Goal: Connect with others: Connect with others

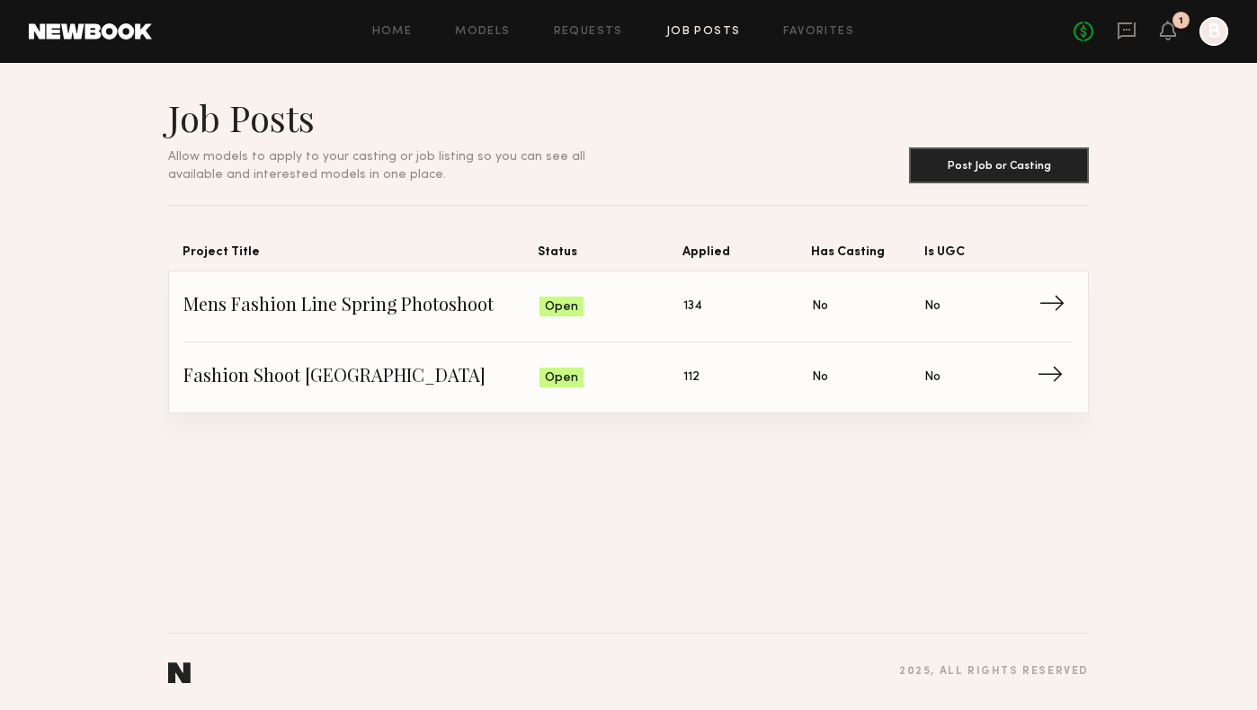
click at [264, 299] on span "Mens Fashion Line Spring Photoshoot" at bounding box center [361, 306] width 356 height 27
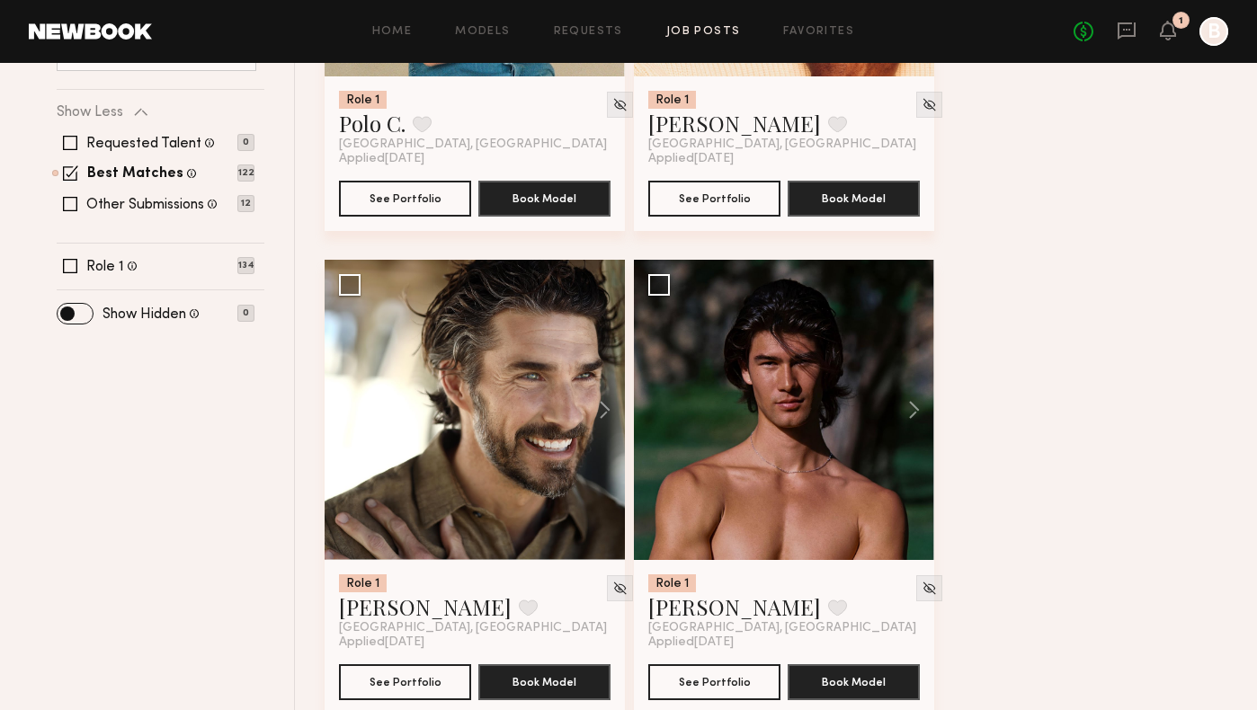
scroll to position [550, 0]
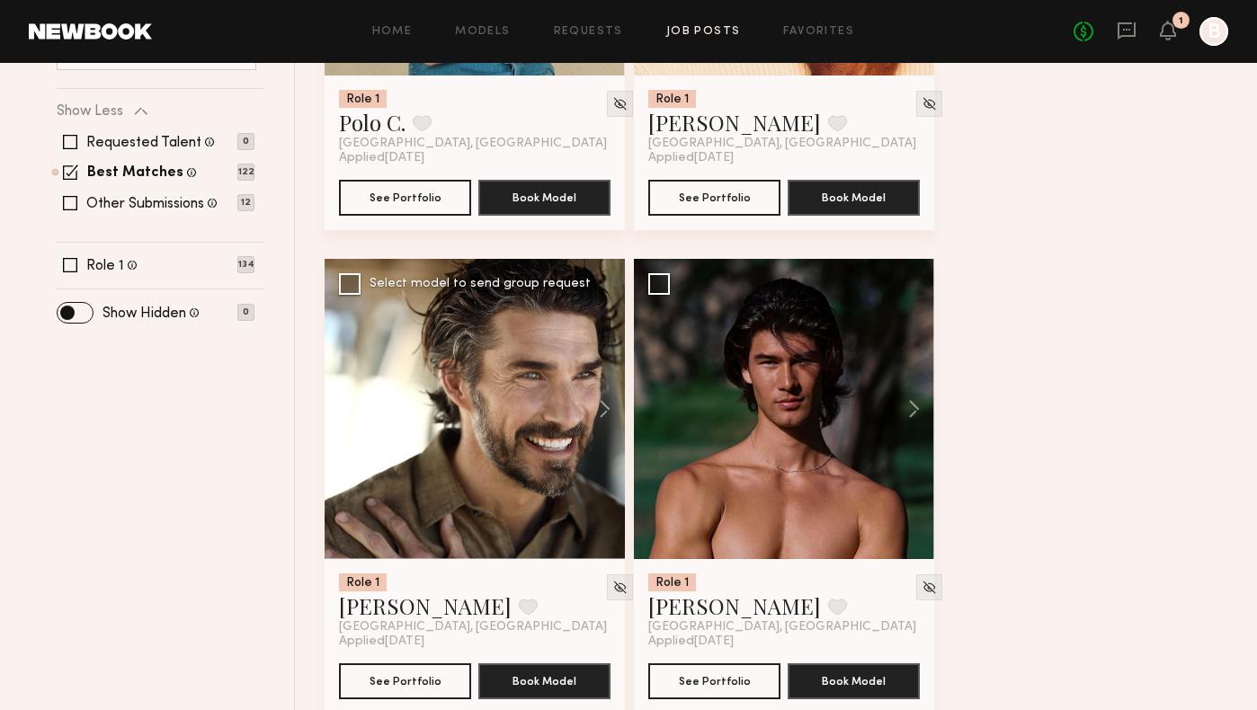
click at [462, 420] on div at bounding box center [475, 409] width 300 height 300
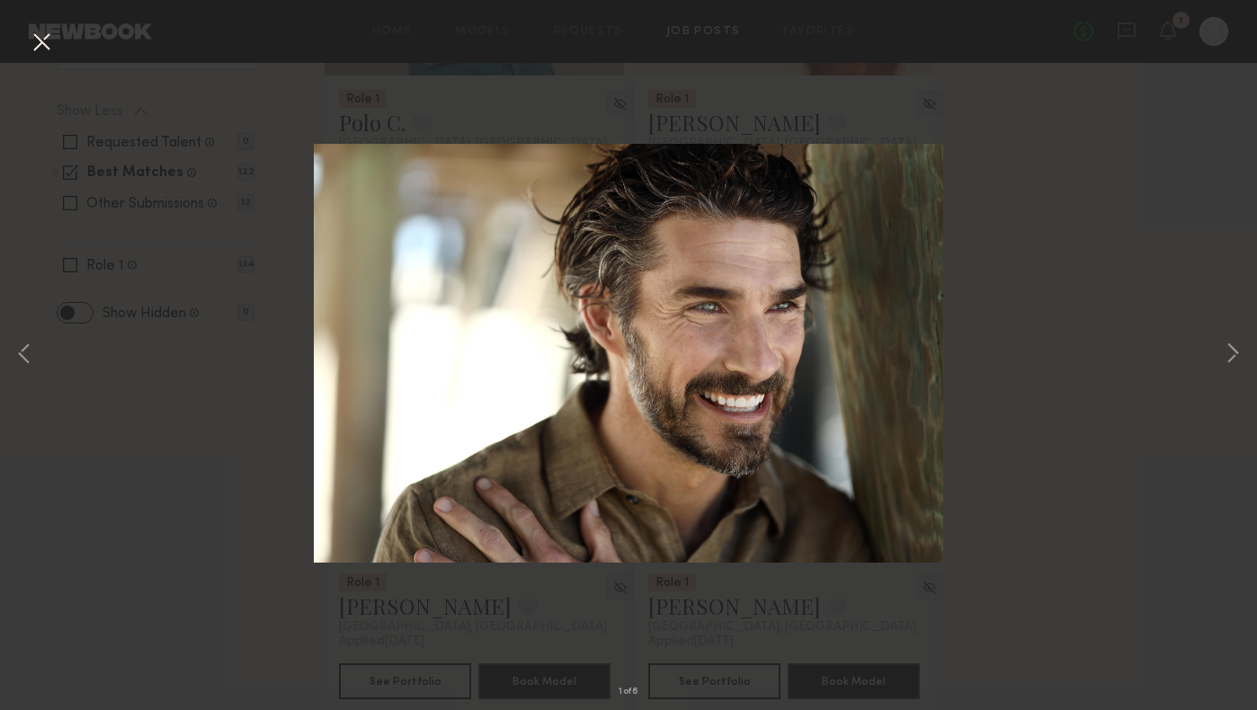
click at [1010, 379] on div "1 of 6" at bounding box center [628, 355] width 1257 height 710
click at [40, 42] on button at bounding box center [41, 43] width 29 height 32
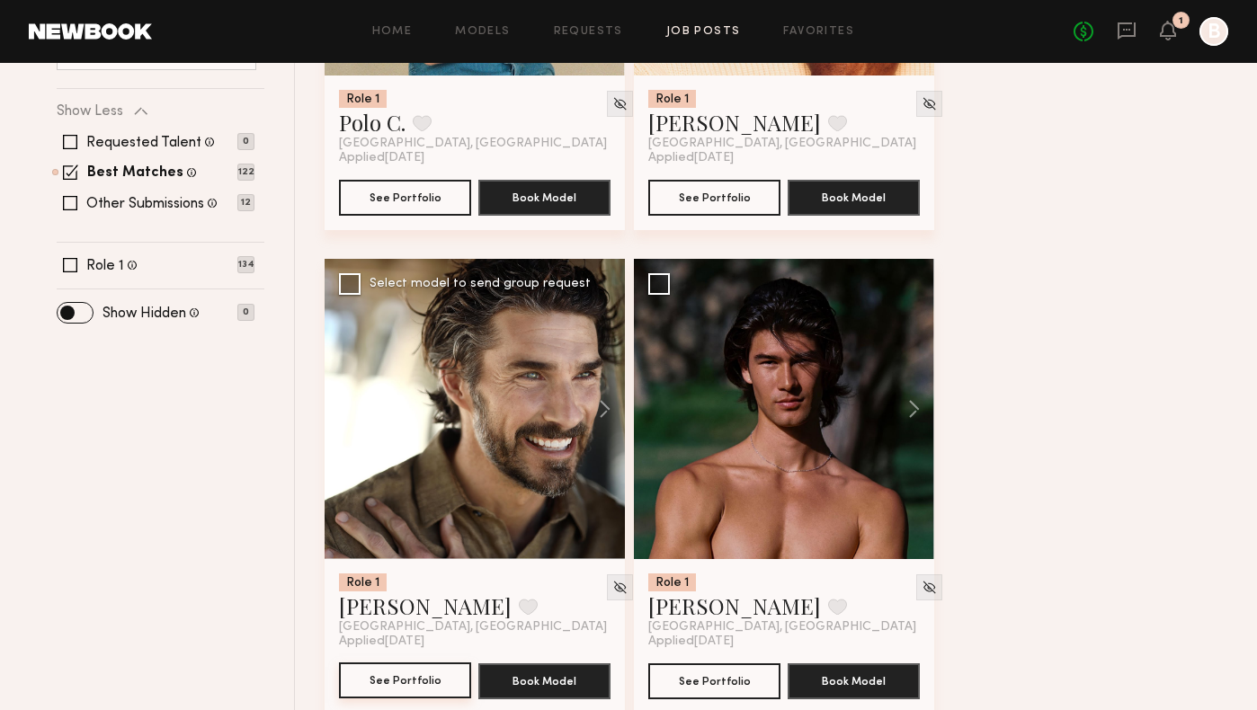
click at [393, 686] on button "See Portfolio" at bounding box center [405, 681] width 132 height 36
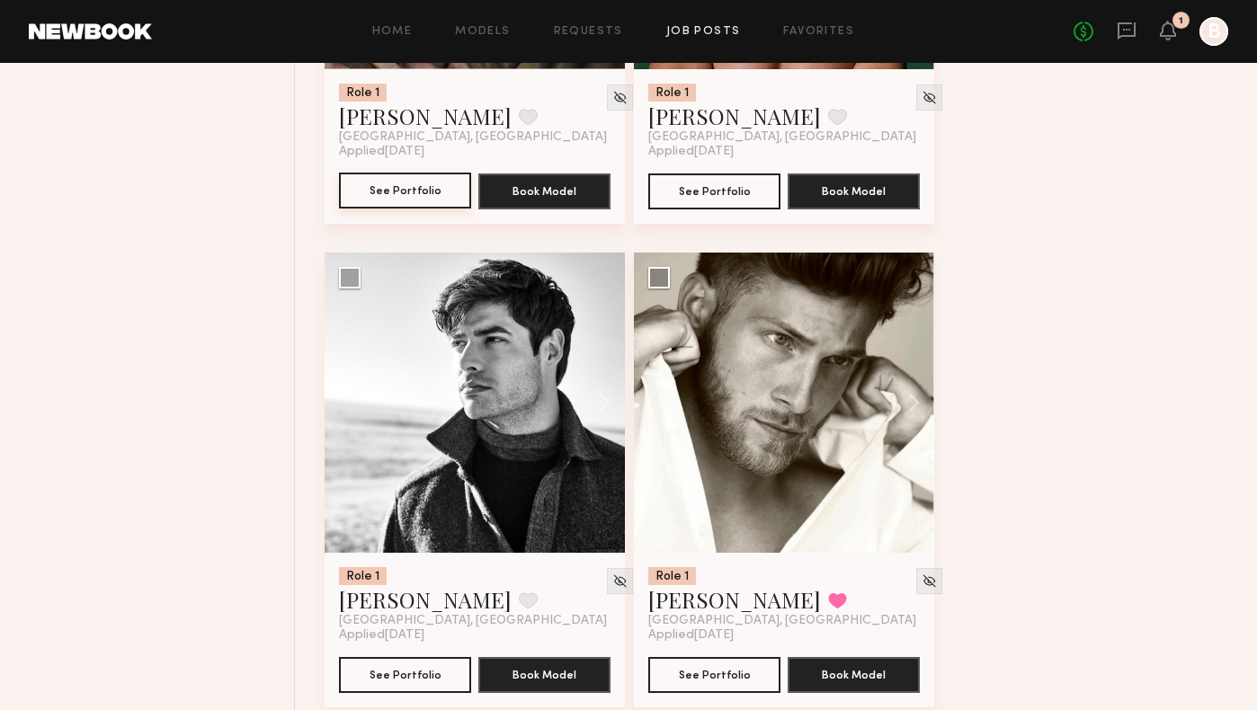
scroll to position [1129, 0]
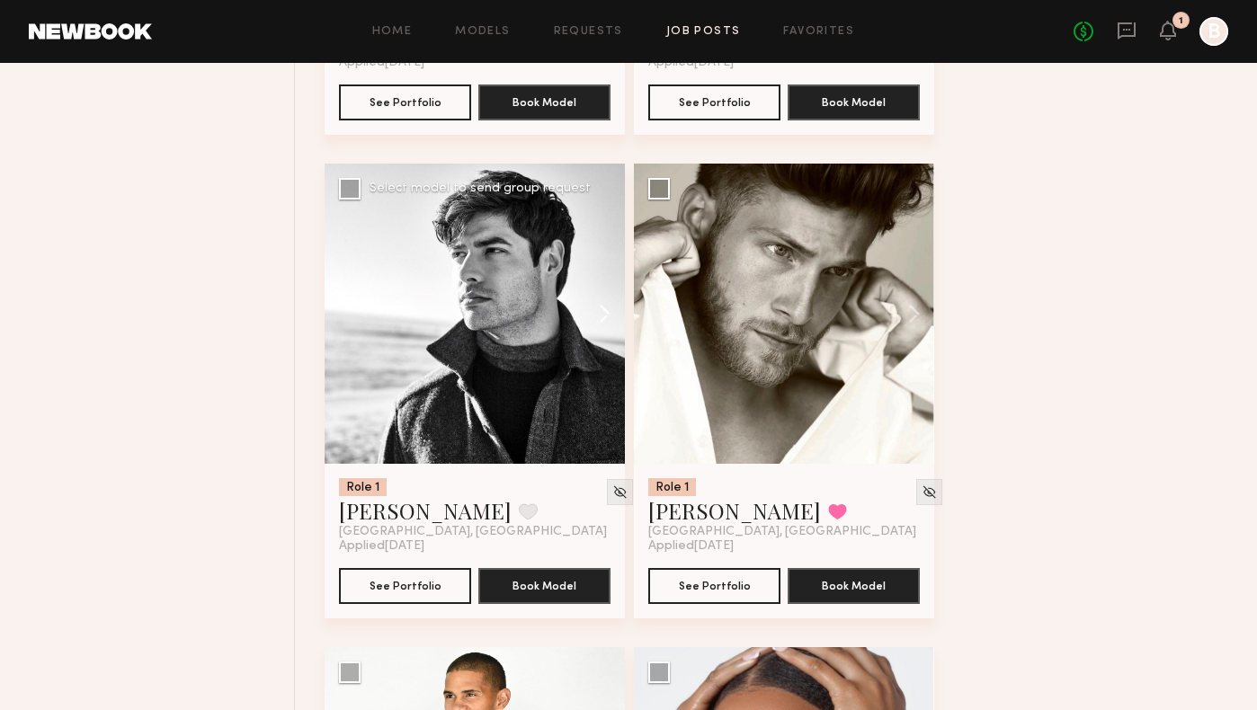
click at [600, 314] on button at bounding box center [596, 314] width 58 height 300
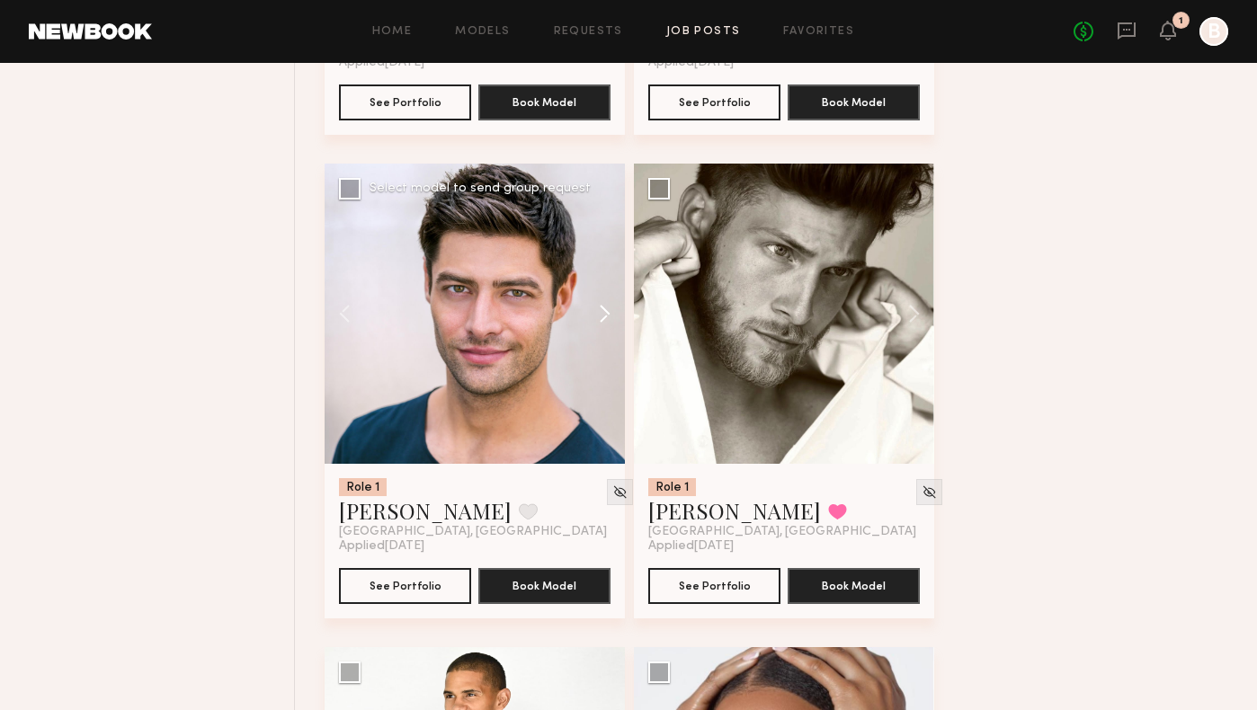
click at [600, 314] on button at bounding box center [596, 314] width 58 height 300
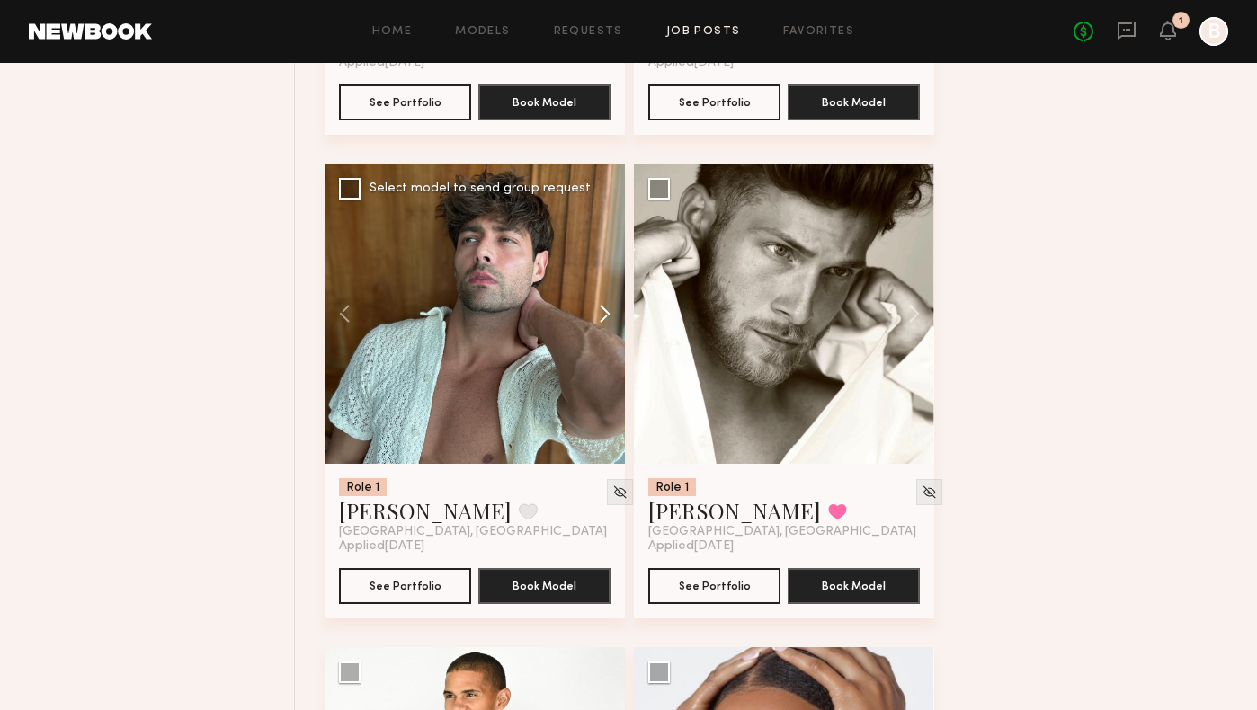
click at [600, 314] on button at bounding box center [596, 314] width 58 height 300
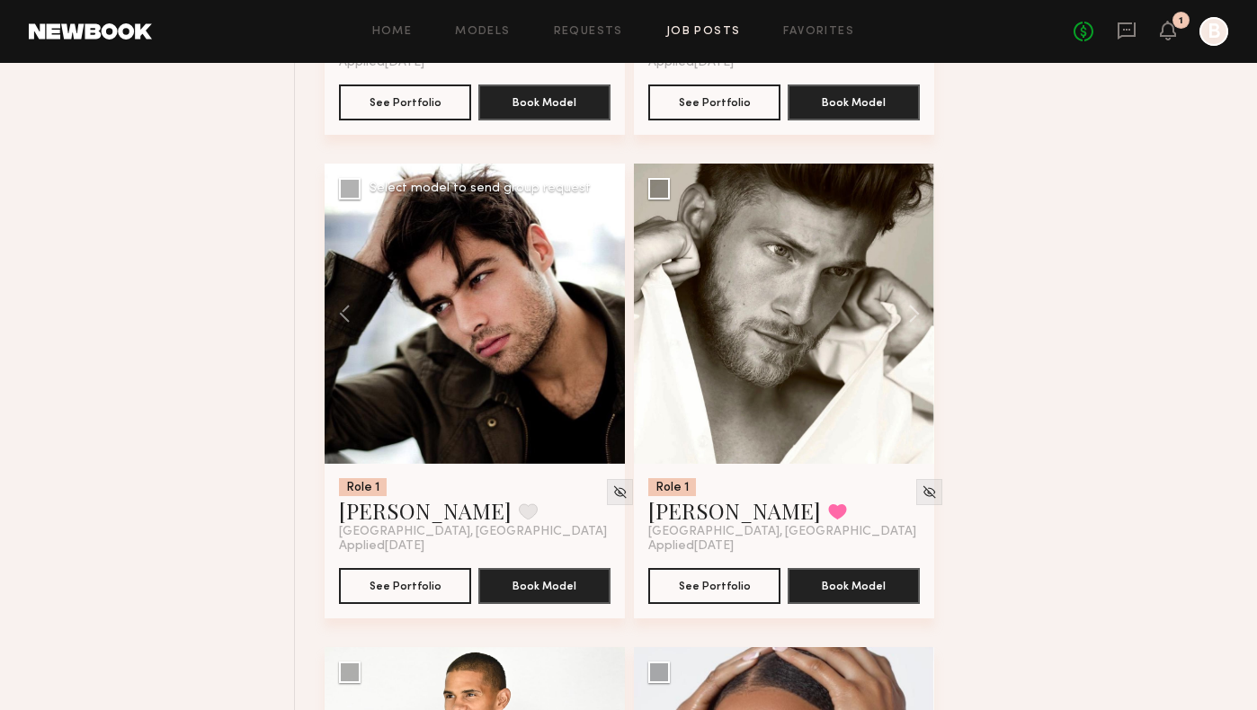
click at [600, 314] on div at bounding box center [475, 314] width 300 height 300
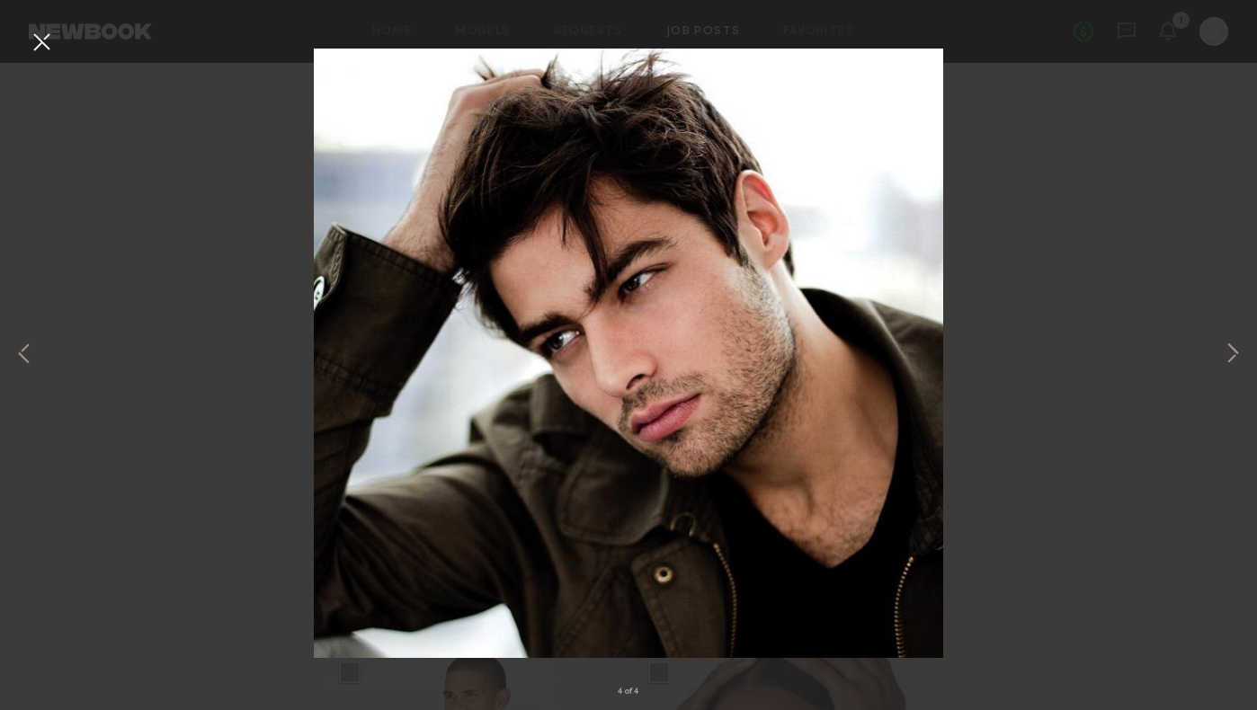
click at [35, 40] on button at bounding box center [41, 43] width 29 height 32
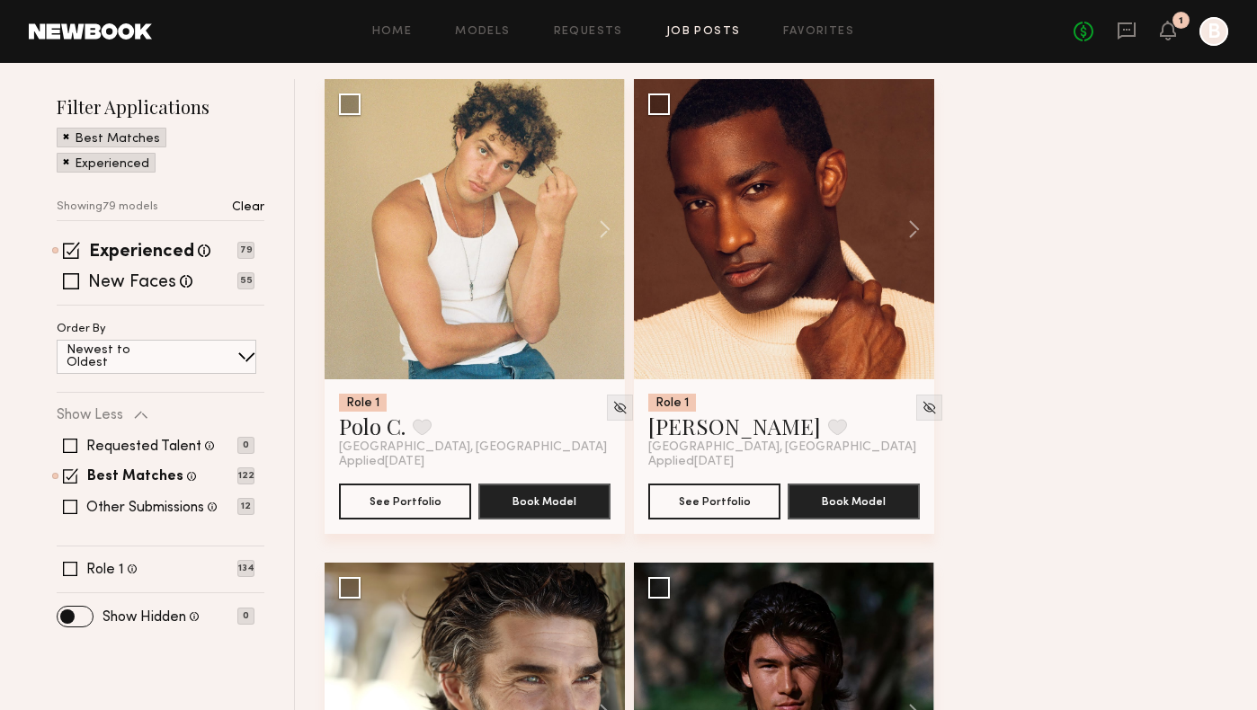
scroll to position [0, 0]
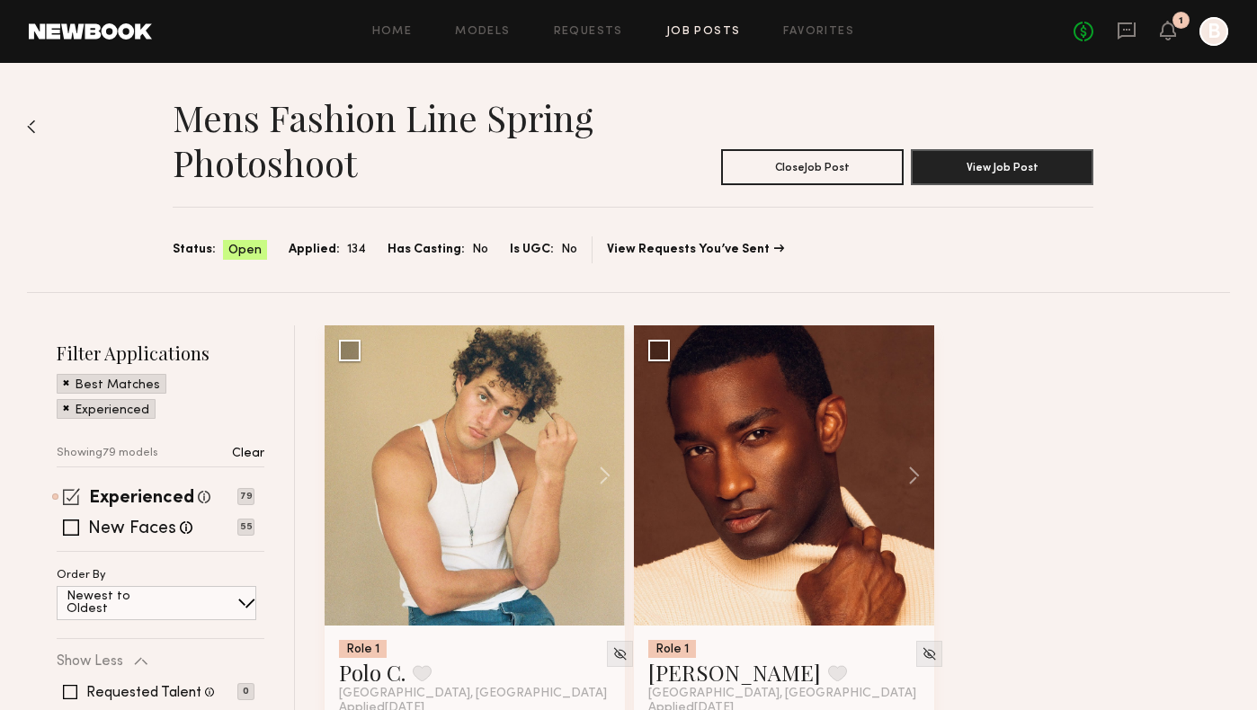
click at [67, 496] on span at bounding box center [71, 496] width 17 height 17
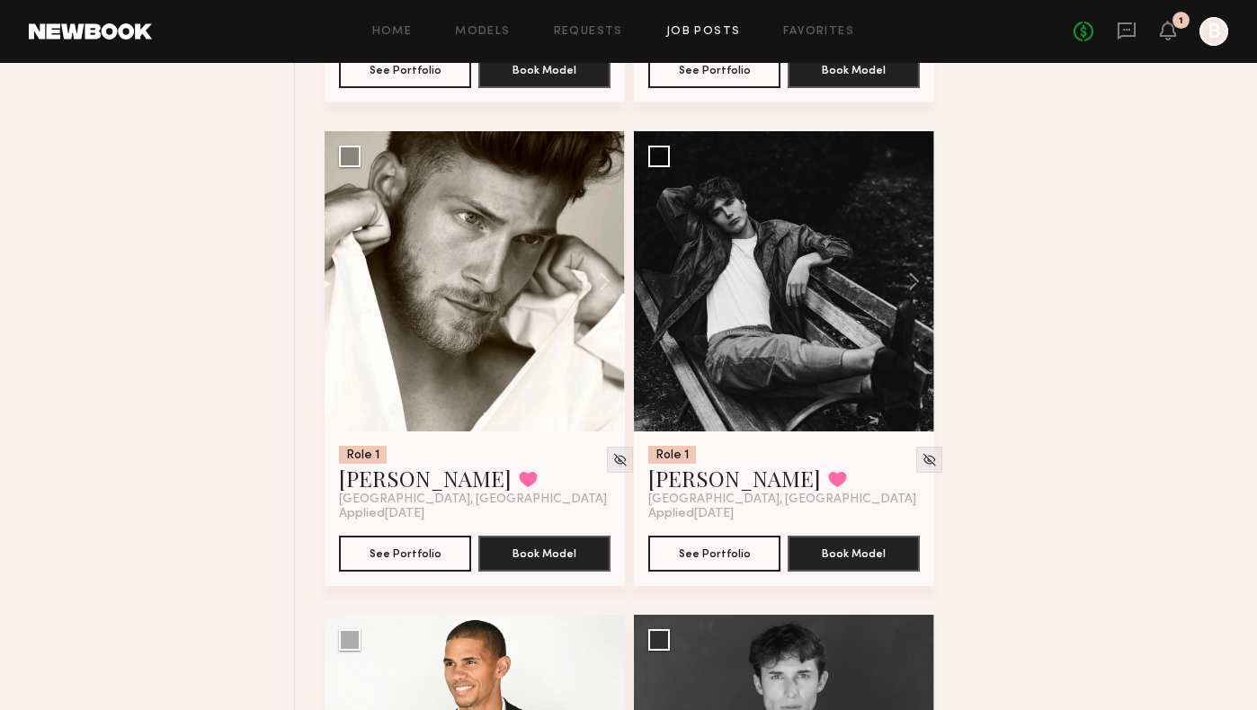
scroll to position [3579, 0]
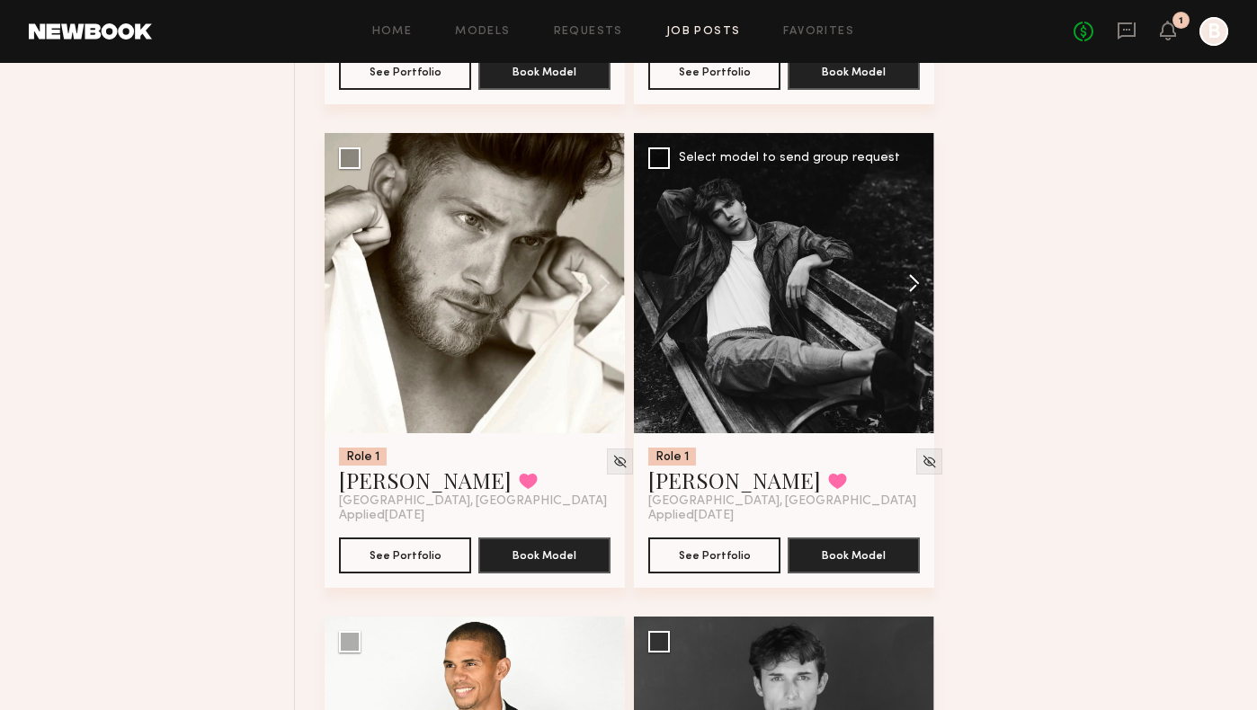
click at [923, 282] on button at bounding box center [906, 283] width 58 height 300
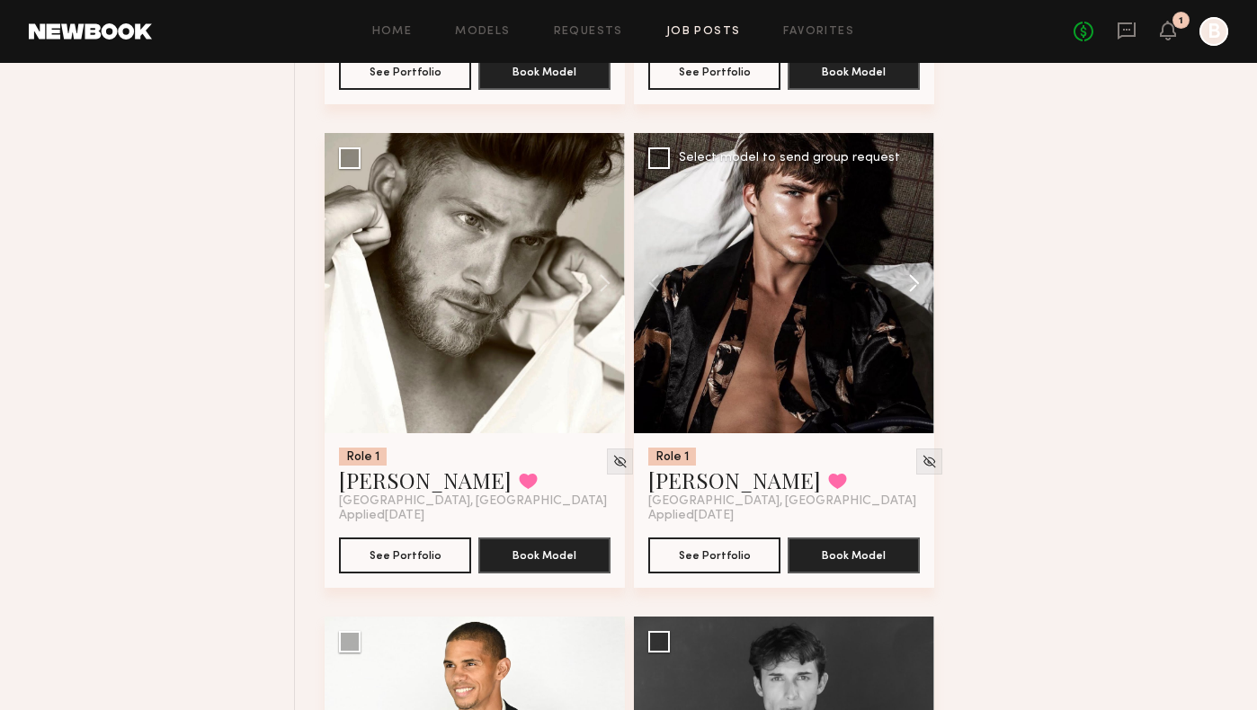
click at [923, 282] on button at bounding box center [906, 283] width 58 height 300
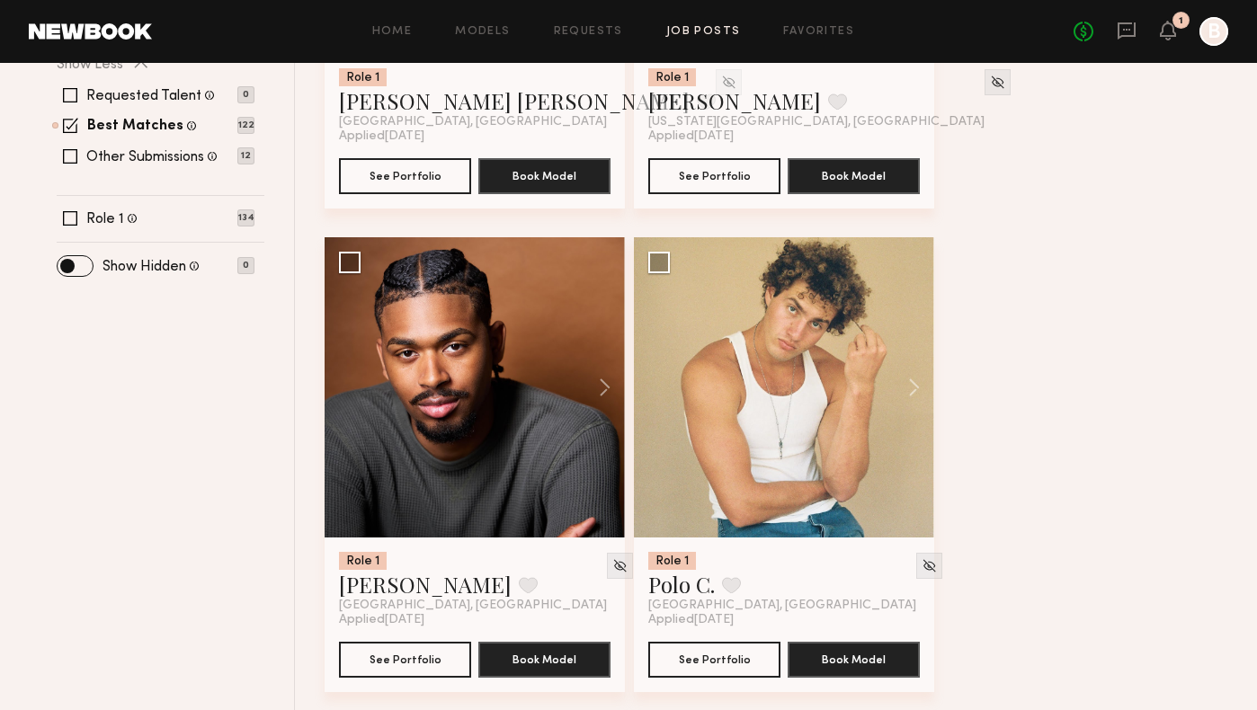
scroll to position [0, 0]
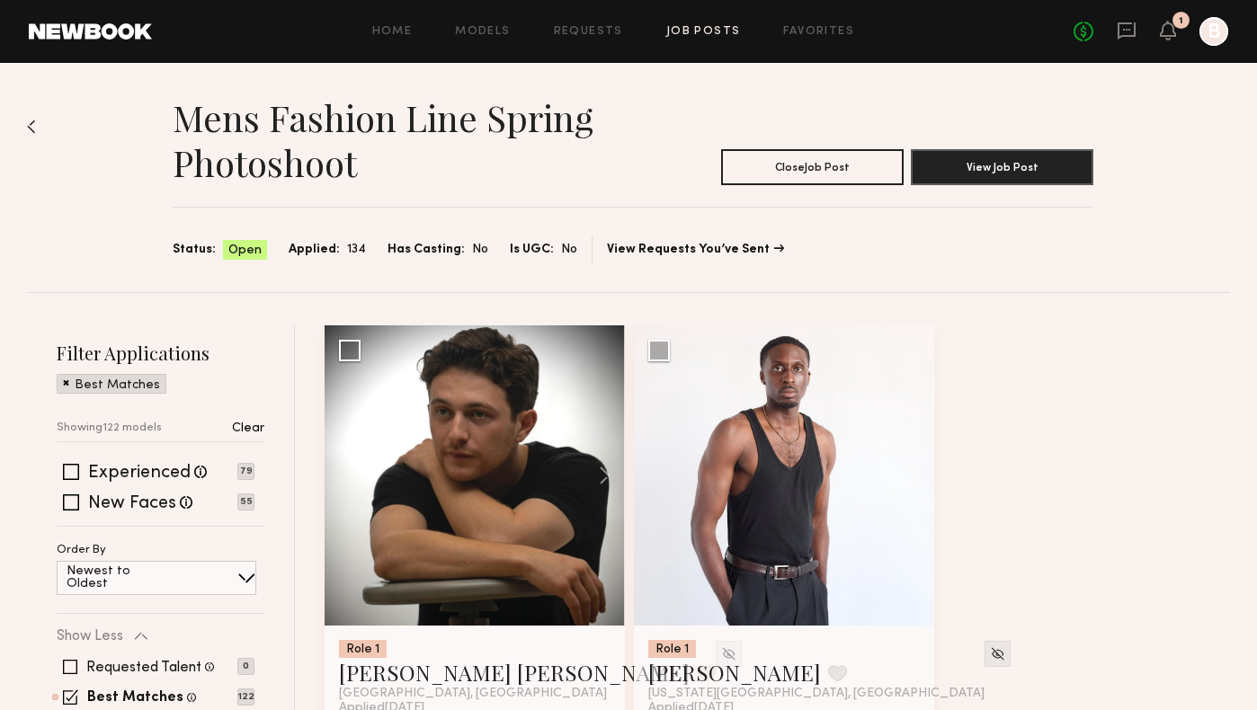
click at [111, 33] on link at bounding box center [90, 31] width 123 height 16
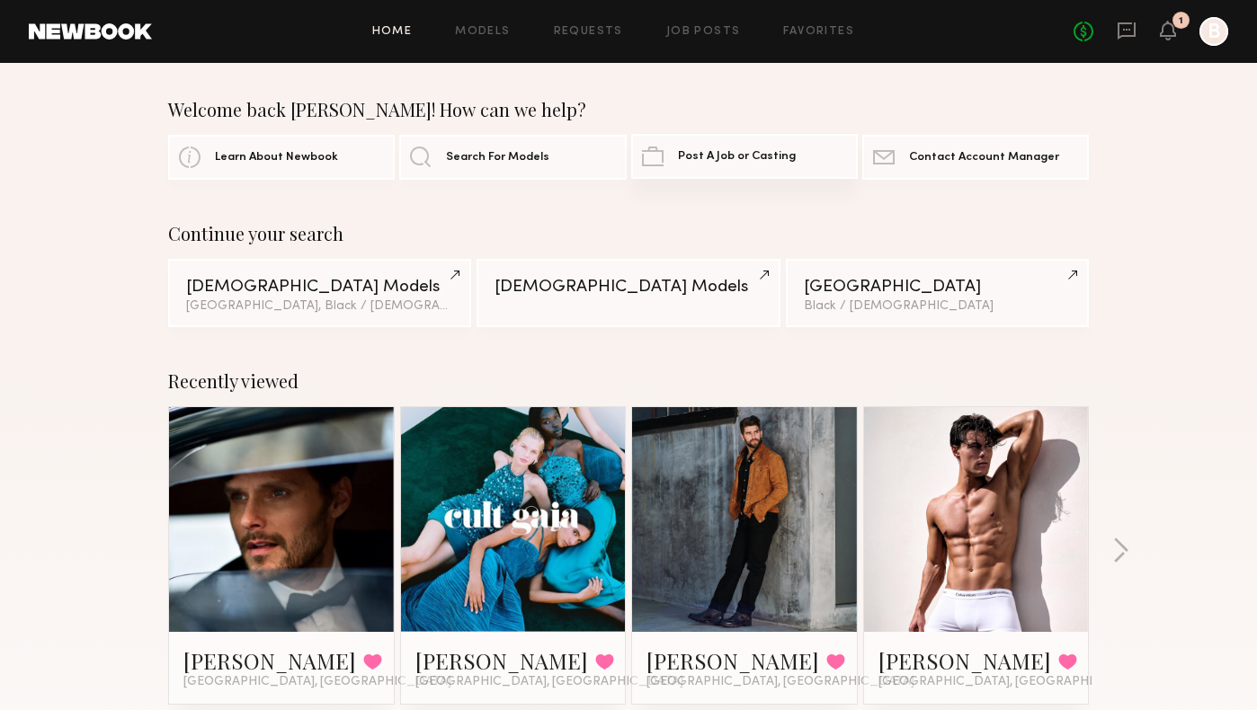
click at [716, 144] on link "Post A Job or Casting" at bounding box center [744, 156] width 227 height 45
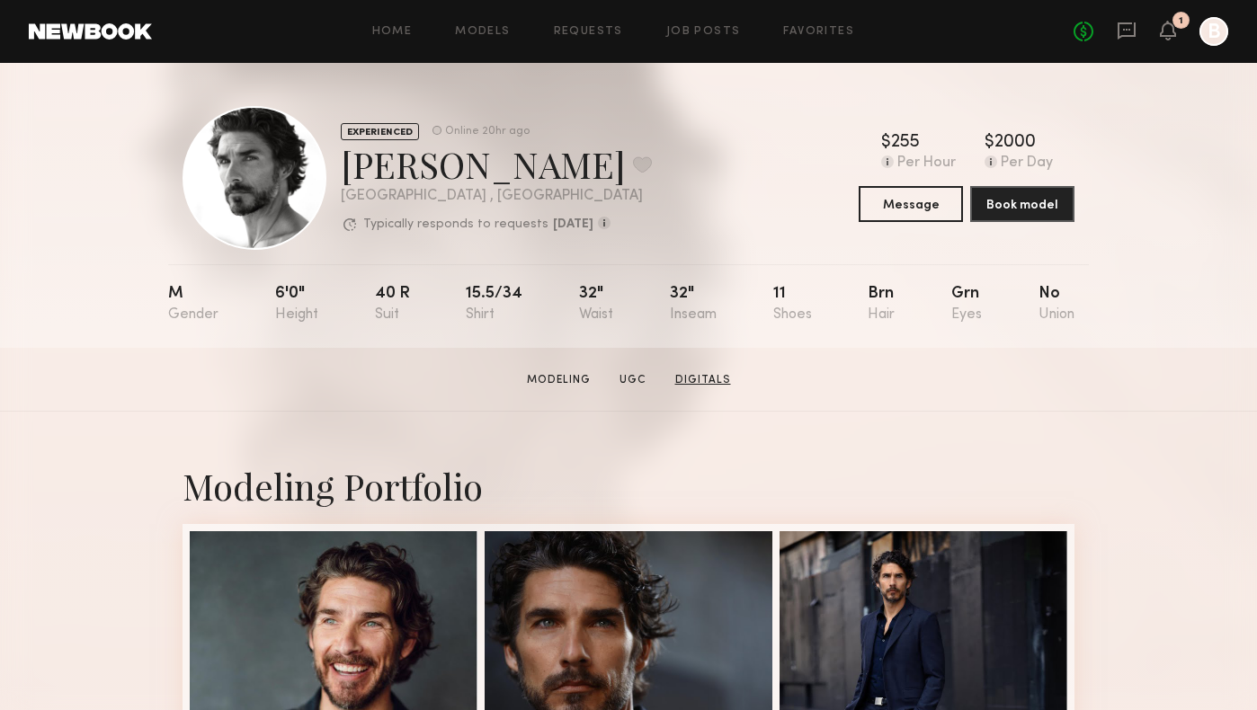
click at [711, 379] on link "Digitals" at bounding box center [703, 380] width 70 height 16
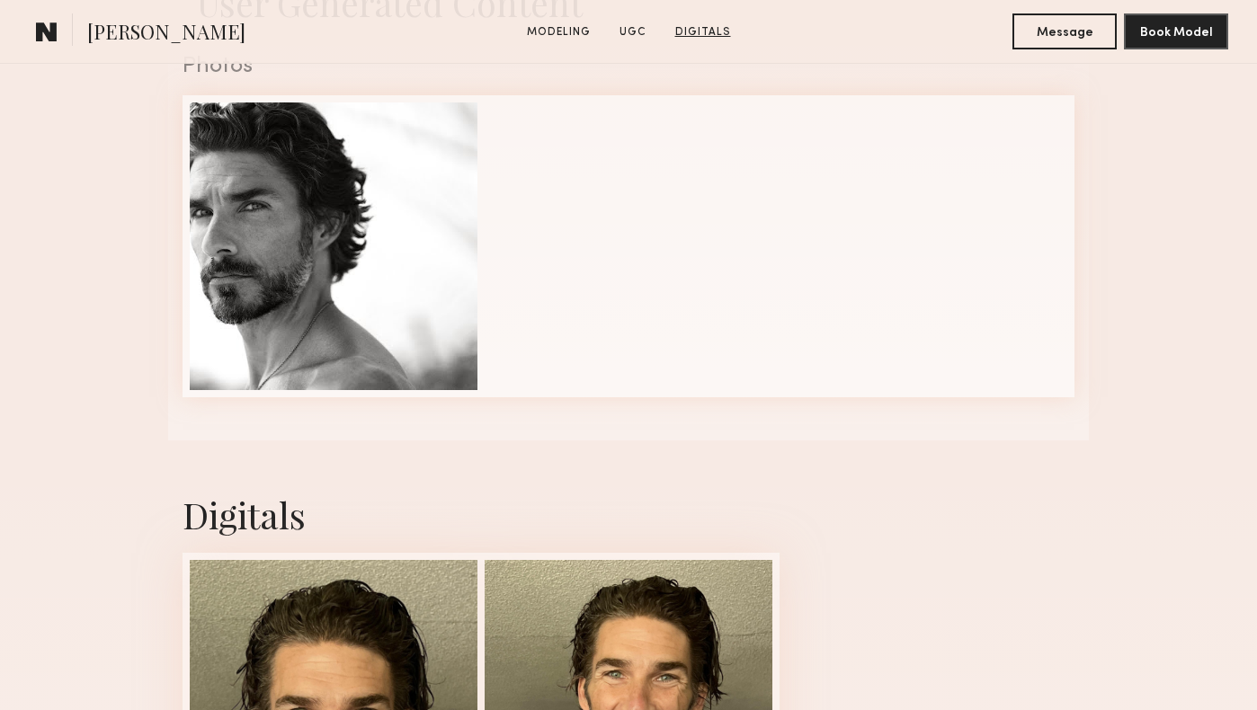
scroll to position [2188, 0]
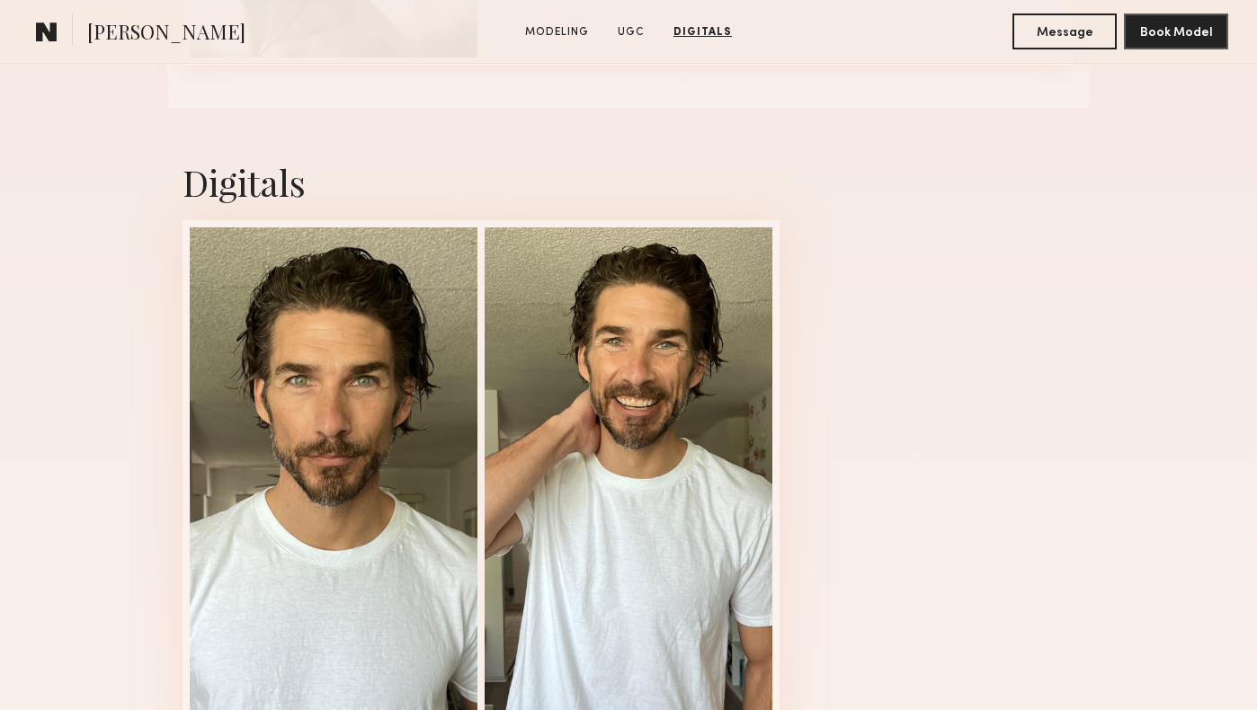
click at [1046, 49] on section "[PERSON_NAME] Modeling UGC Digitals Message Book Model" at bounding box center [628, 32] width 1257 height 64
click at [1047, 14] on button "Message" at bounding box center [1065, 31] width 104 height 36
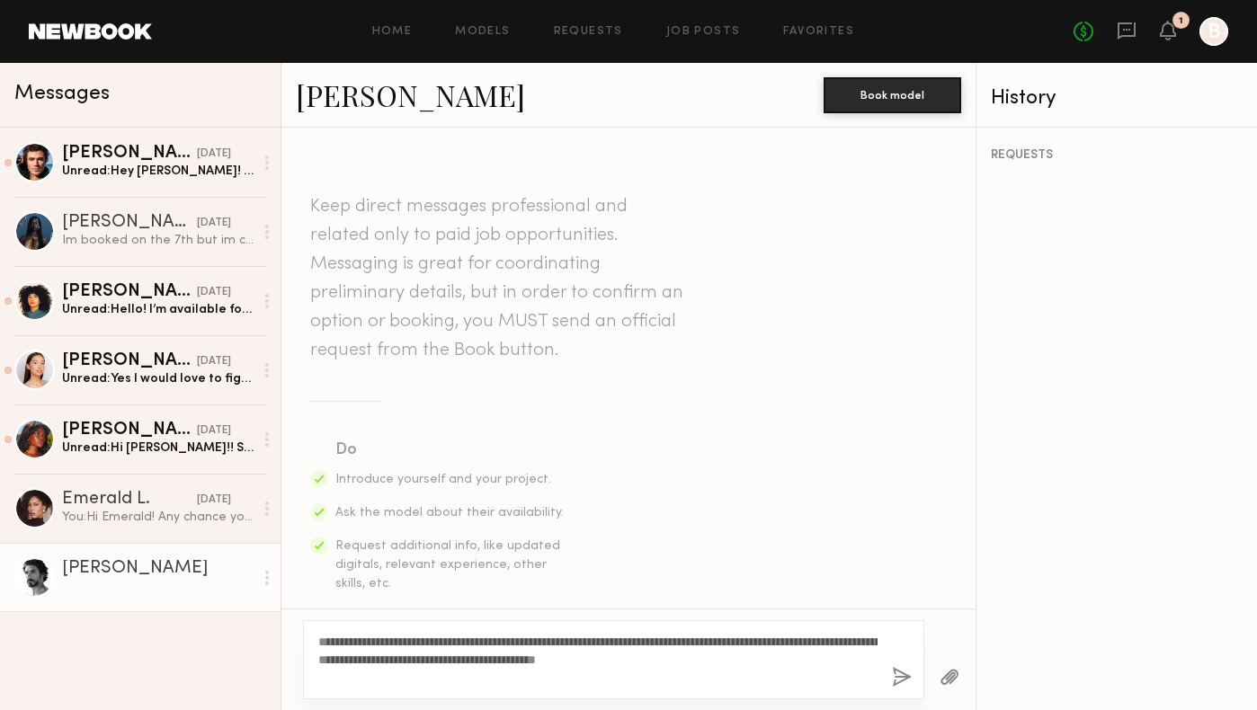
type textarea "**********"
click at [908, 681] on button "button" at bounding box center [902, 678] width 20 height 22
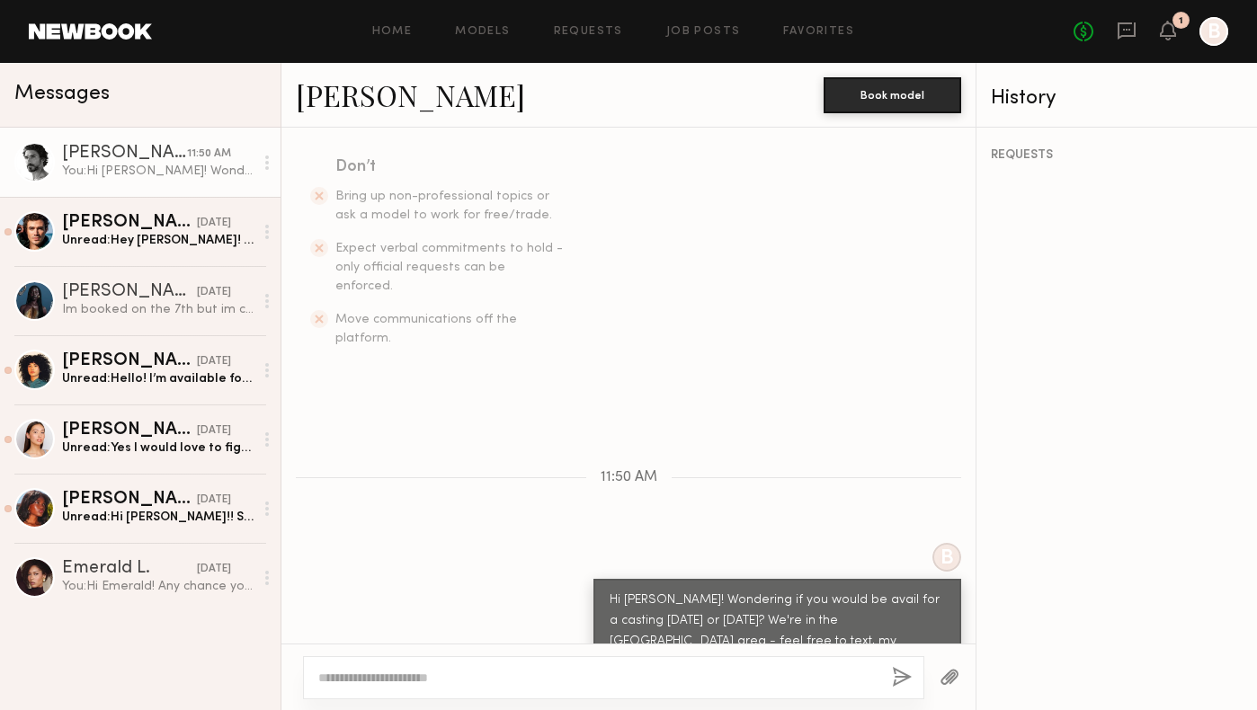
scroll to position [580, 0]
